Goal: Find specific page/section: Find specific page/section

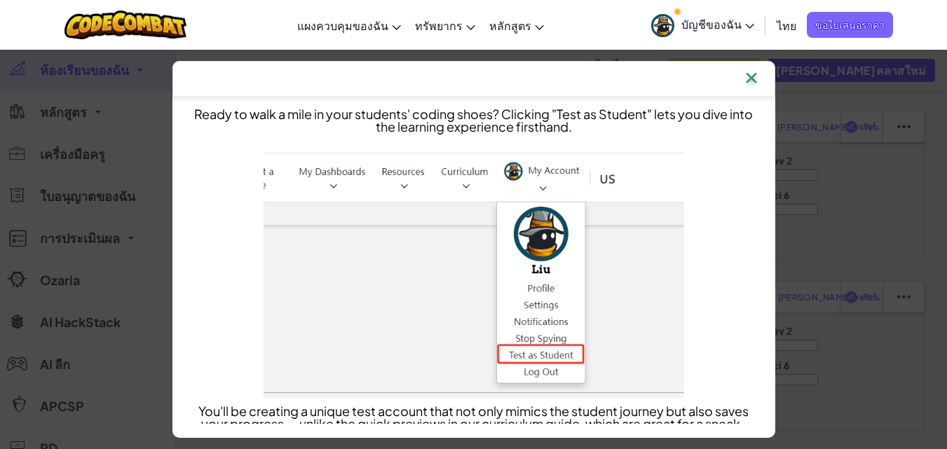
click at [761, 79] on img at bounding box center [751, 79] width 18 height 21
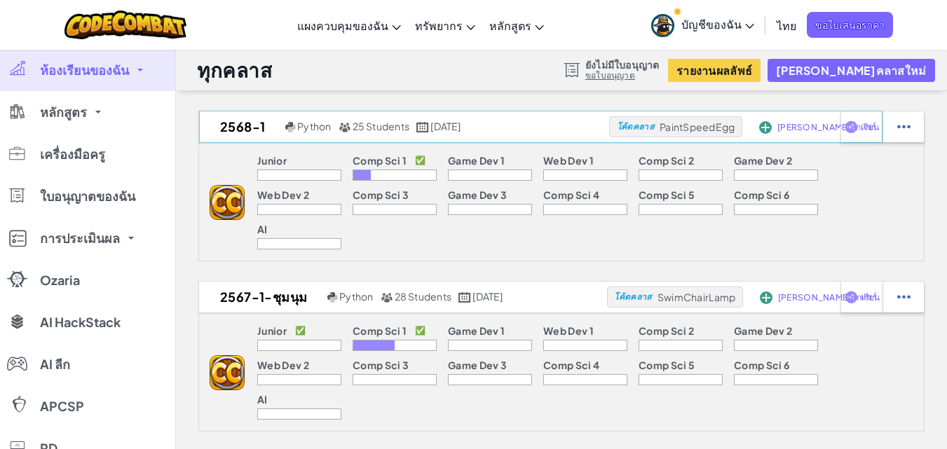
click at [788, 128] on span "เพิ่มนักเรียน" at bounding box center [828, 127] width 102 height 8
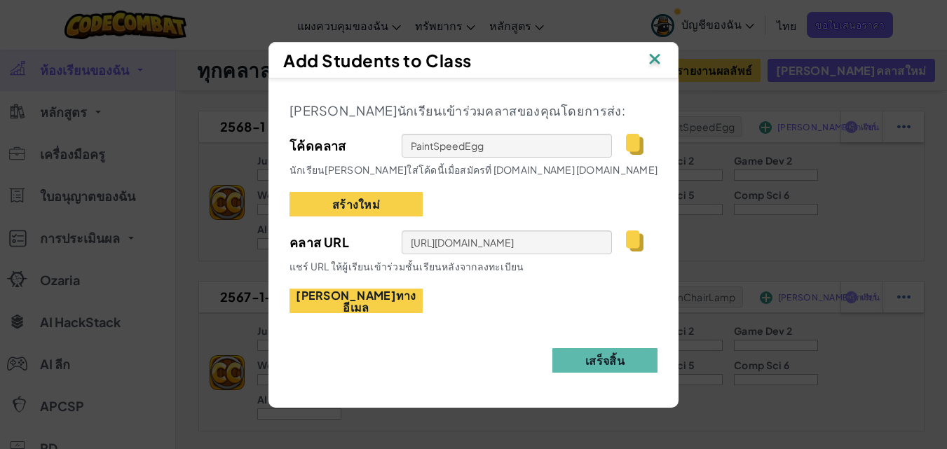
click at [649, 63] on img at bounding box center [655, 60] width 18 height 21
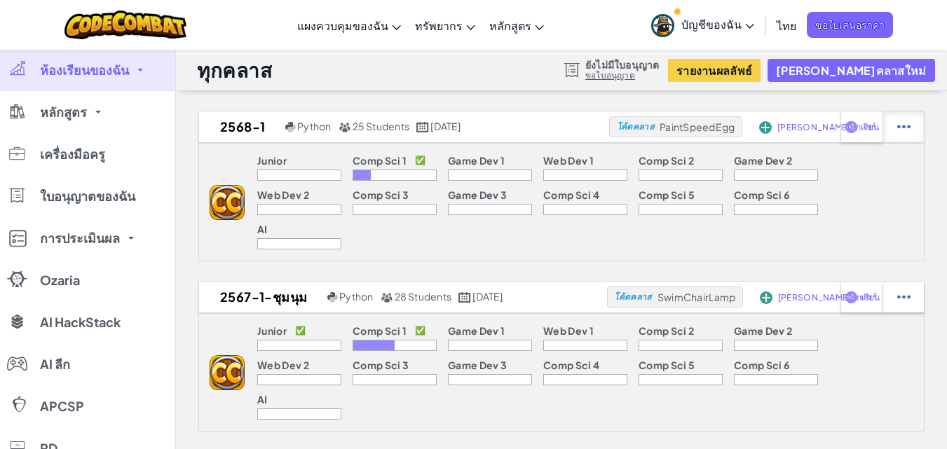
click at [902, 128] on img at bounding box center [903, 127] width 13 height 13
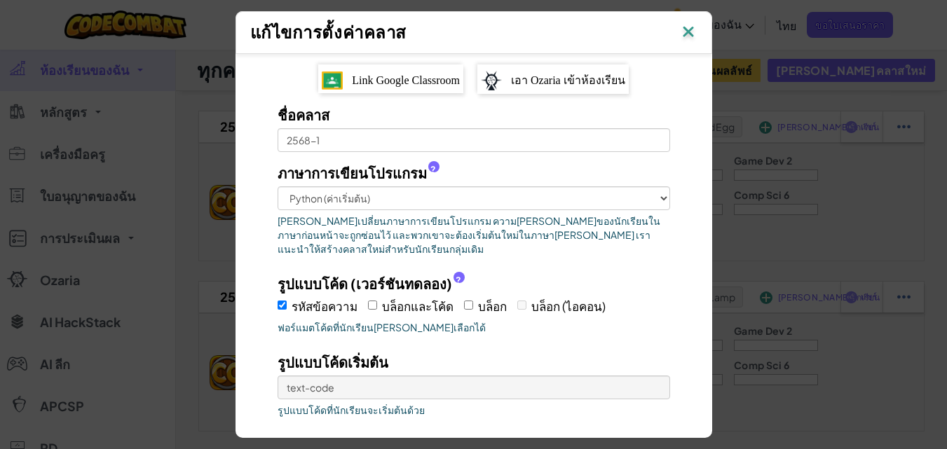
click at [547, 76] on span "เอา Ozaria เข้าห้องเรียน" at bounding box center [568, 80] width 114 height 12
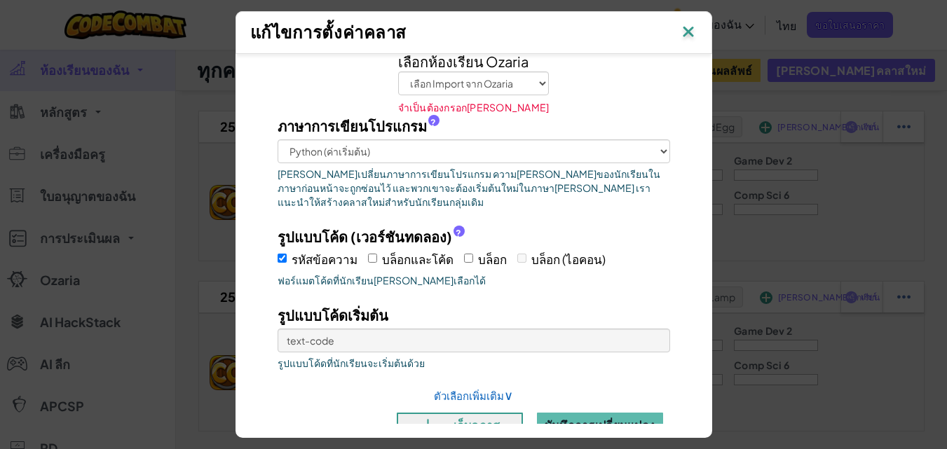
scroll to position [34, 0]
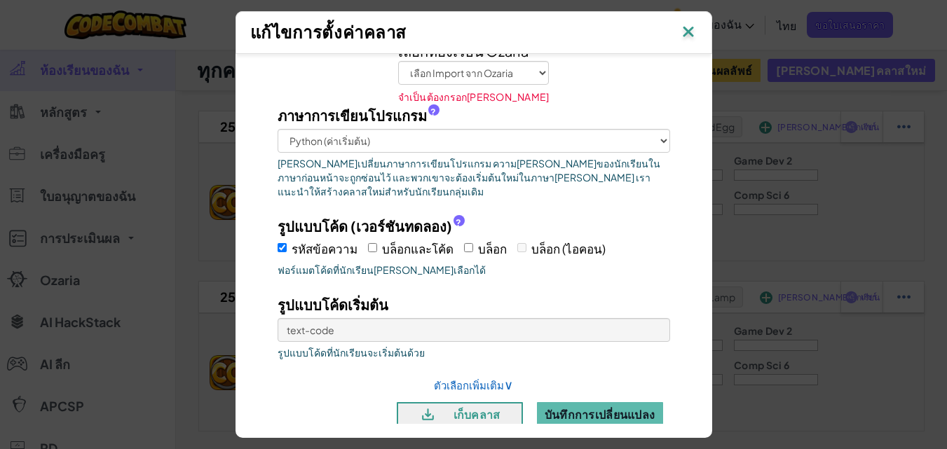
click at [694, 27] on img at bounding box center [688, 32] width 18 height 21
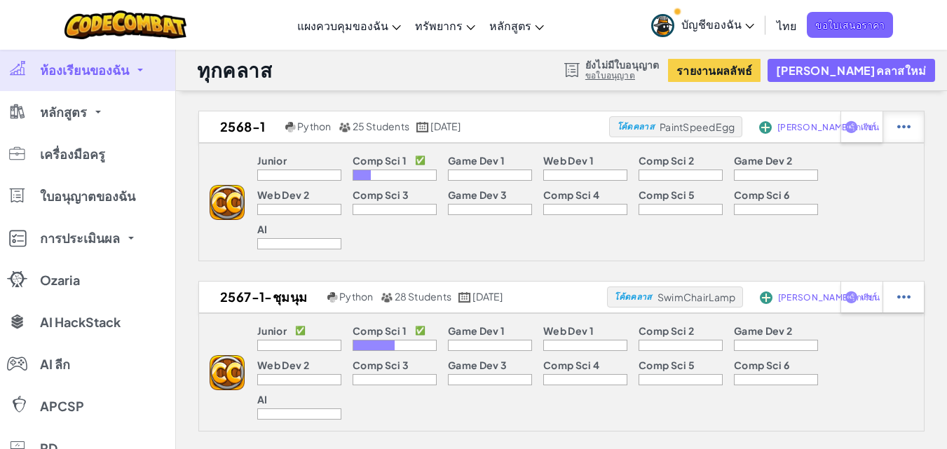
click at [915, 125] on div at bounding box center [903, 126] width 41 height 31
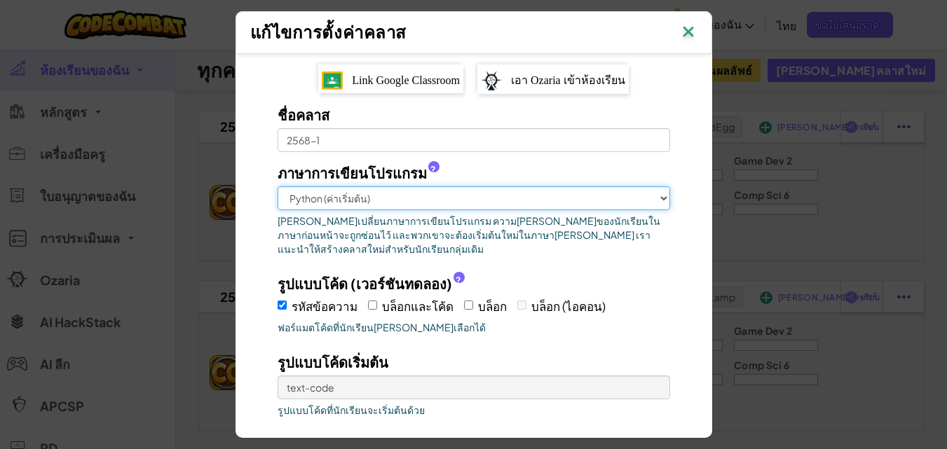
click at [341, 193] on select "Python (ค่าเริ่มต้น) JavaScript C++ Java (การทดลอง )" at bounding box center [474, 198] width 393 height 24
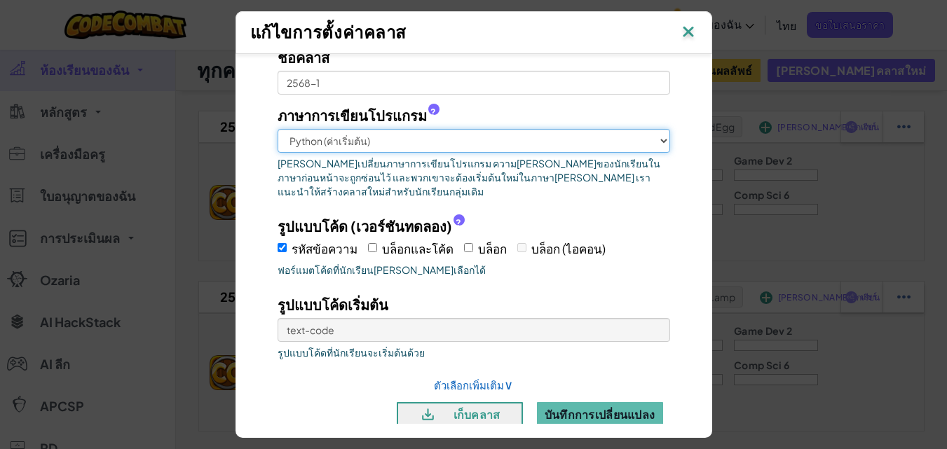
scroll to position [210, 0]
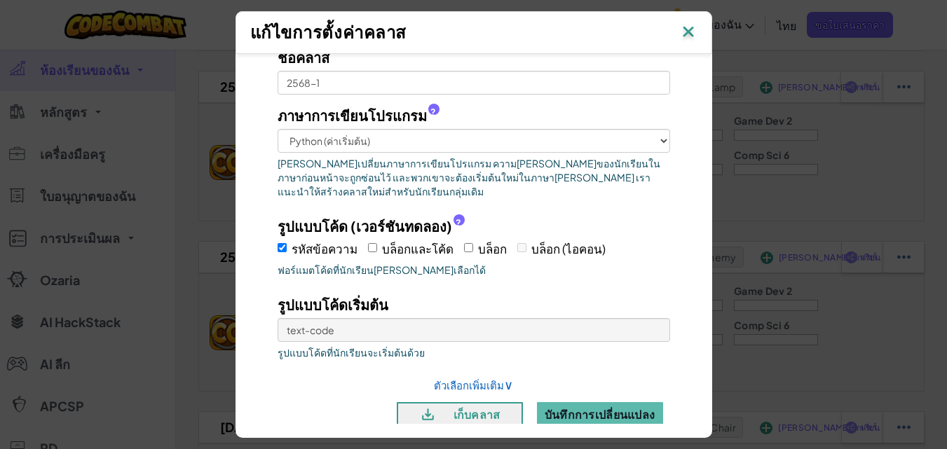
click at [697, 34] on img at bounding box center [688, 32] width 18 height 21
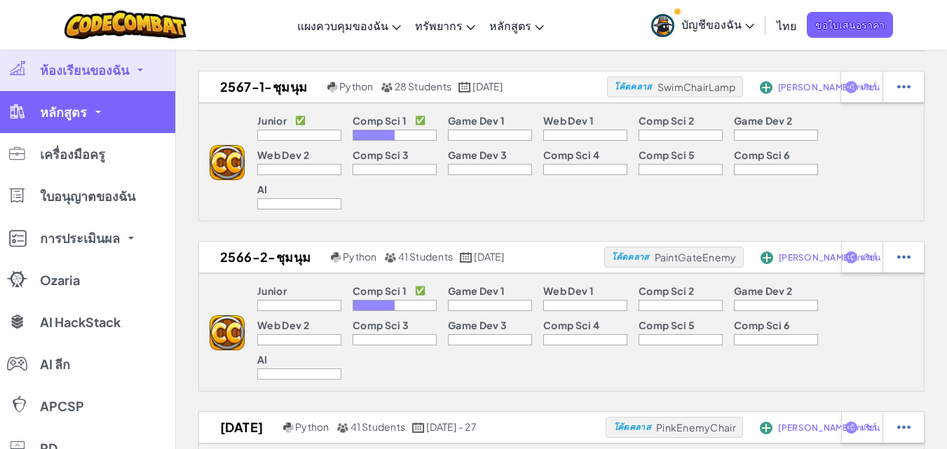
click at [97, 116] on link "หลักสูตร" at bounding box center [87, 112] width 175 height 42
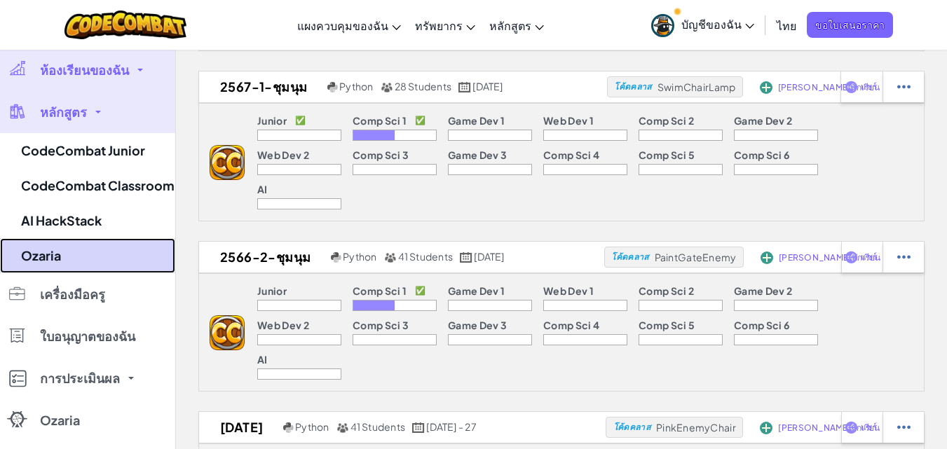
click at [64, 259] on link "Ozaria" at bounding box center [87, 255] width 175 height 35
